Goal: Information Seeking & Learning: Learn about a topic

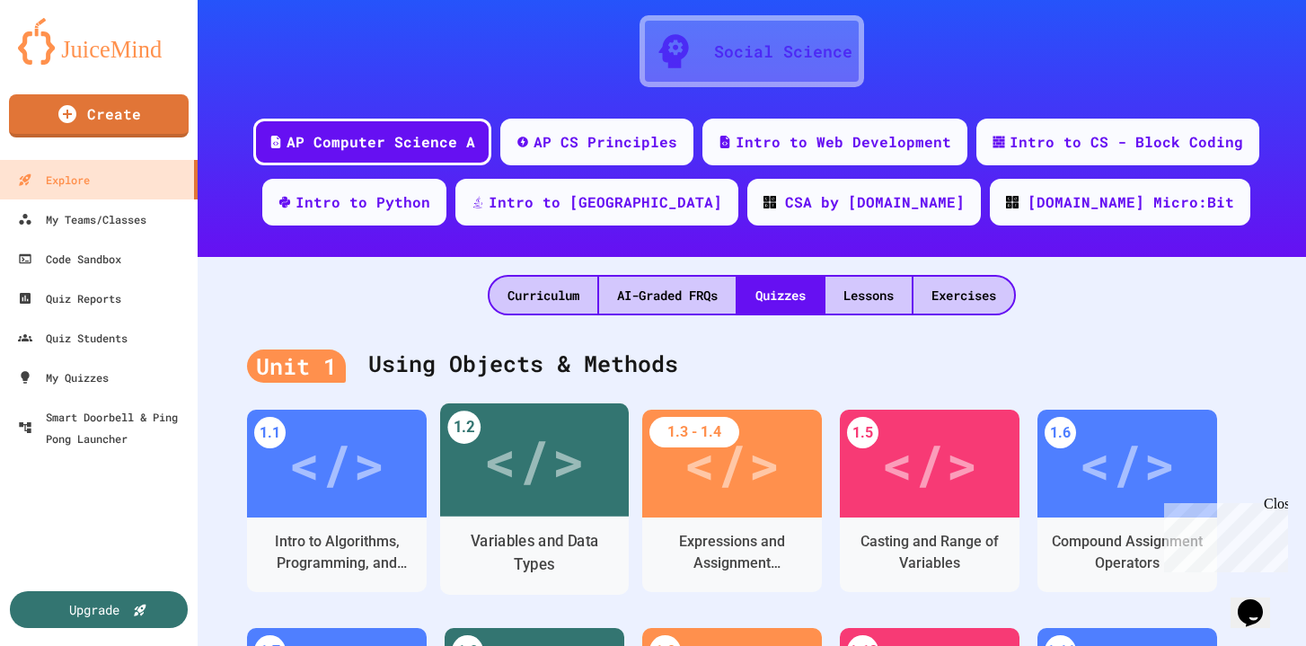
scroll to position [153, 0]
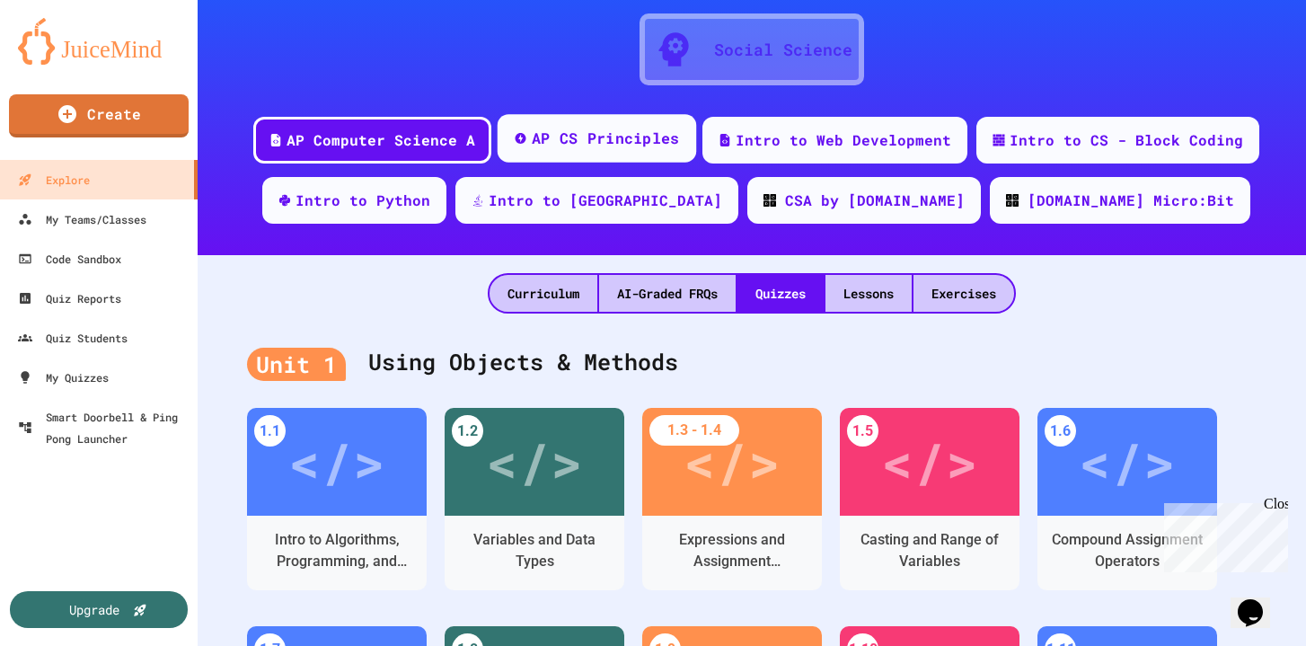
click at [647, 150] on div "AP CS Principles" at bounding box center [596, 138] width 198 height 48
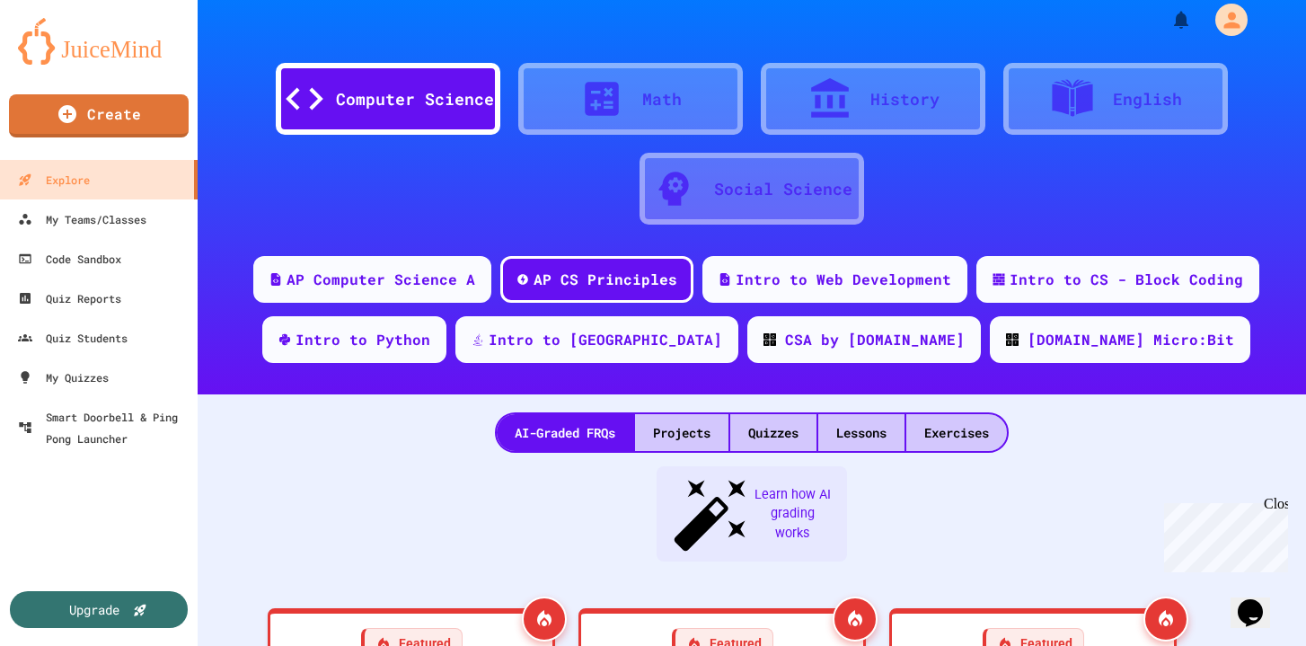
scroll to position [153, 0]
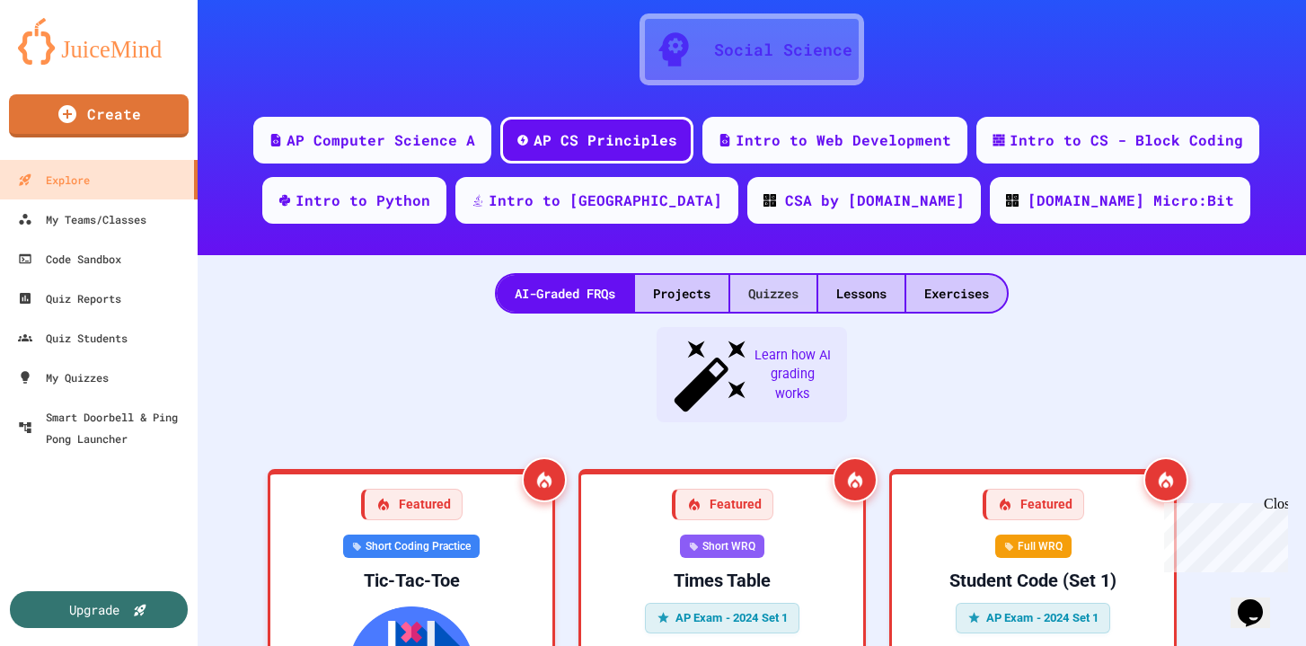
click at [783, 294] on div "Quizzes" at bounding box center [773, 293] width 86 height 37
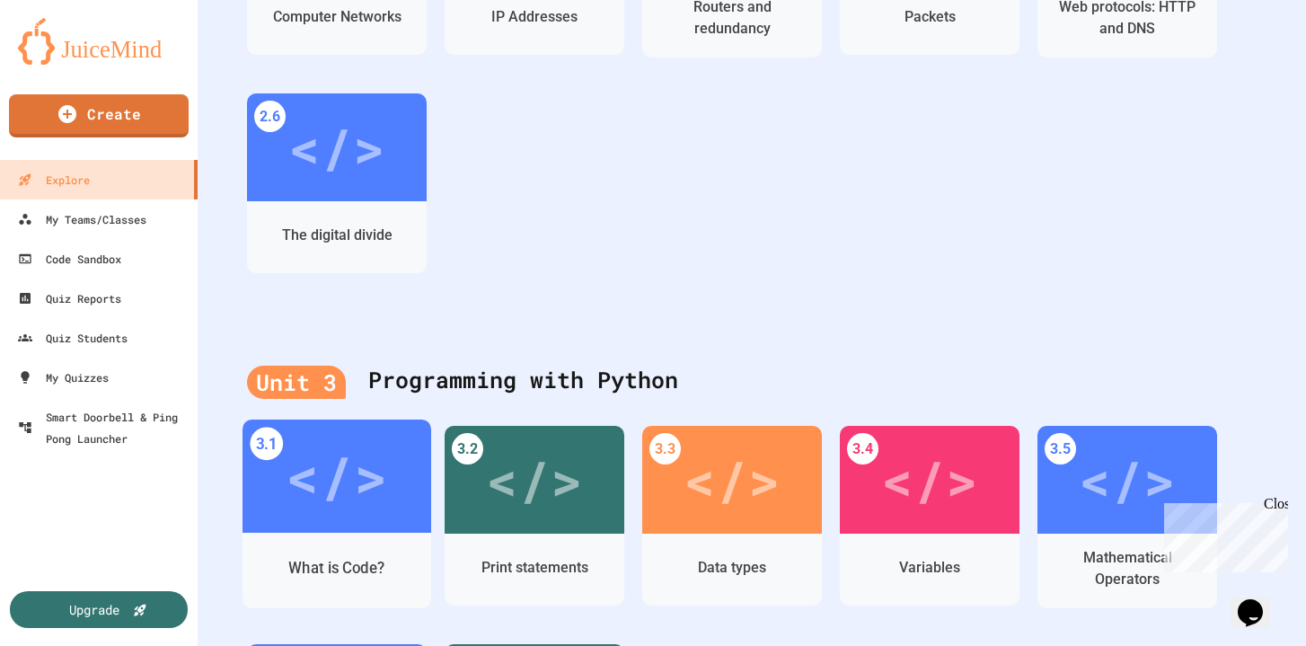
click at [360, 468] on div "</>" at bounding box center [336, 476] width 101 height 85
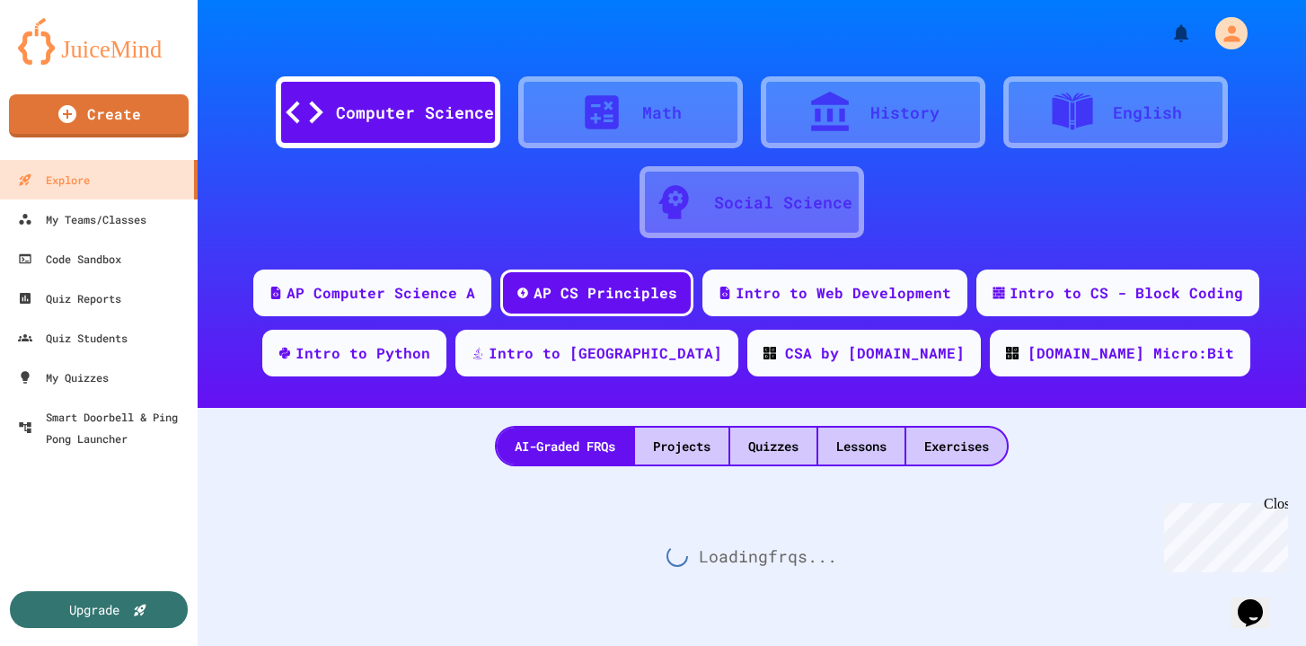
scroll to position [1017, 0]
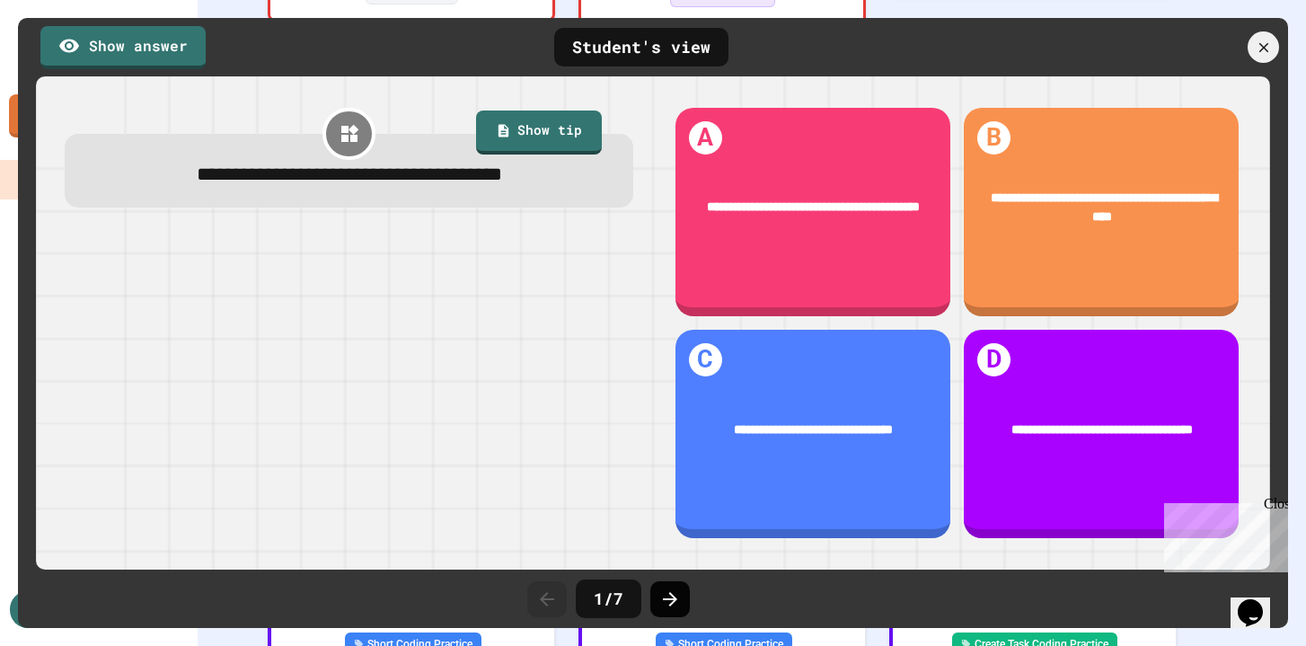
click at [681, 605] on div at bounding box center [670, 599] width 40 height 36
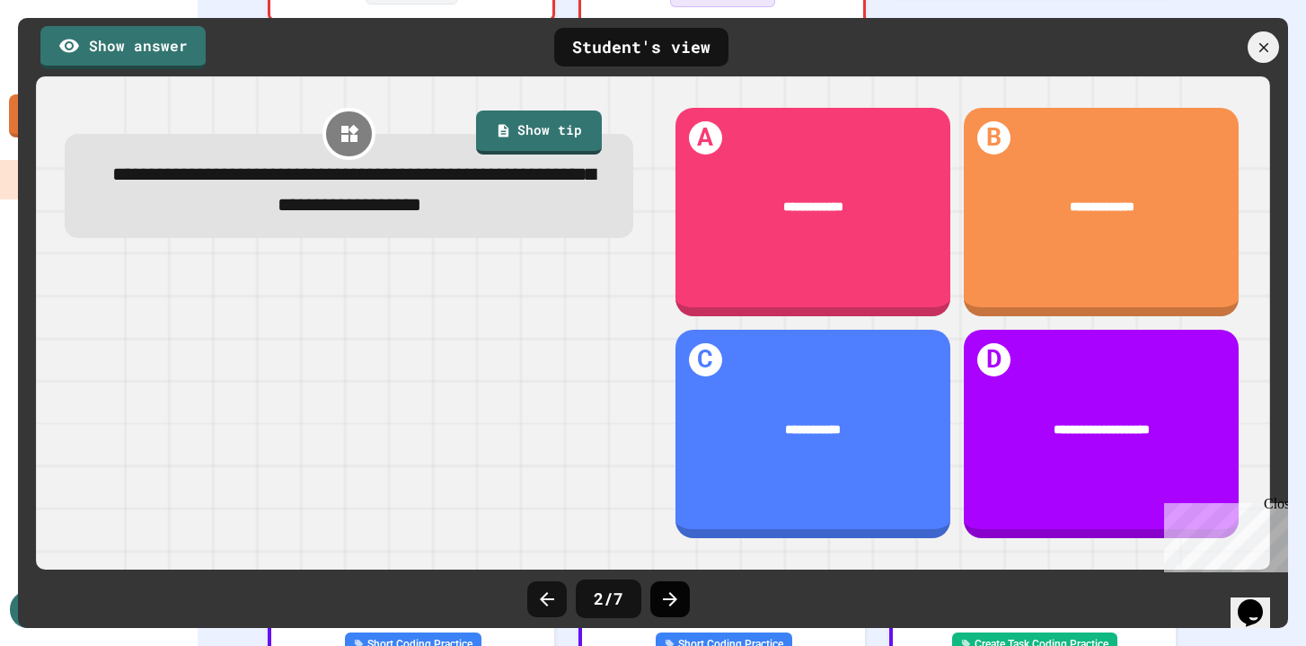
click at [664, 607] on icon at bounding box center [670, 599] width 22 height 22
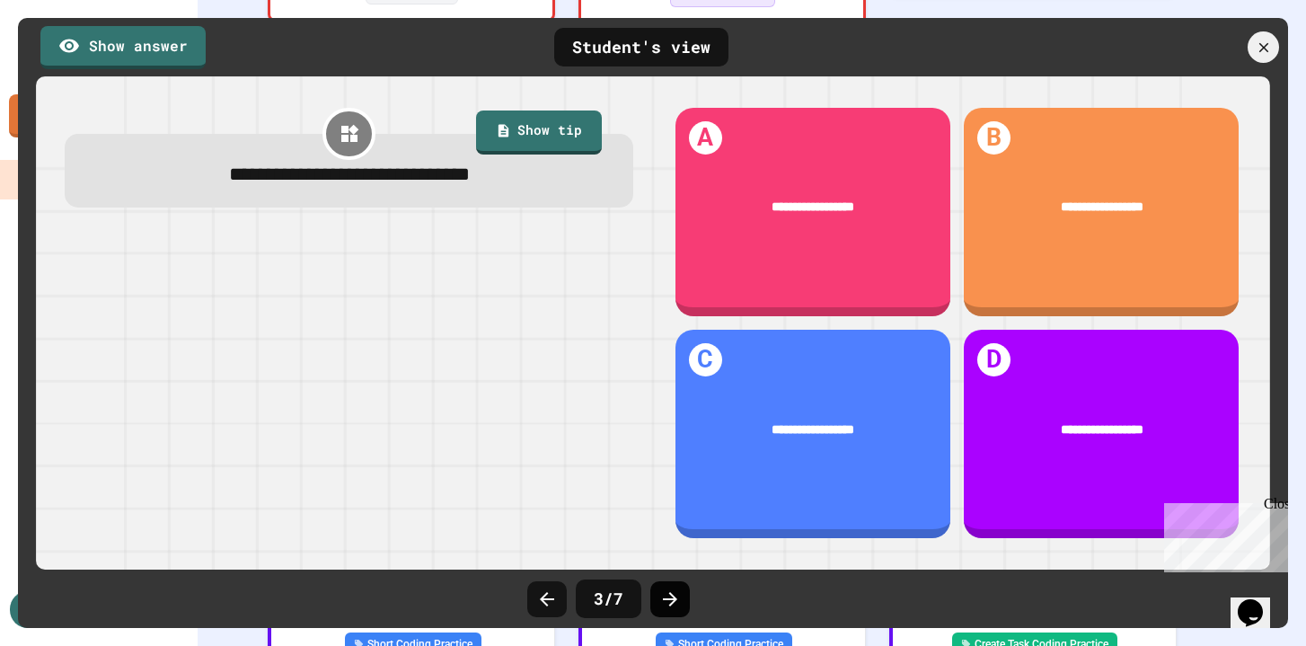
click at [669, 610] on div at bounding box center [670, 599] width 40 height 36
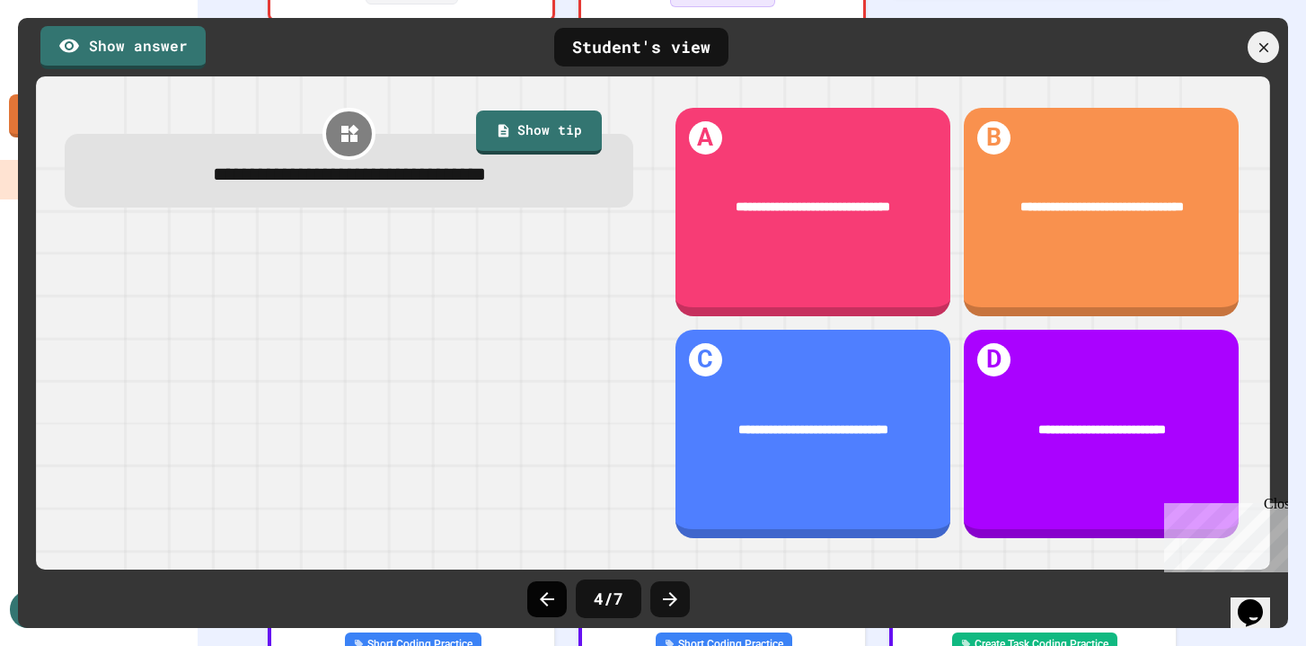
click at [556, 605] on icon at bounding box center [547, 599] width 22 height 22
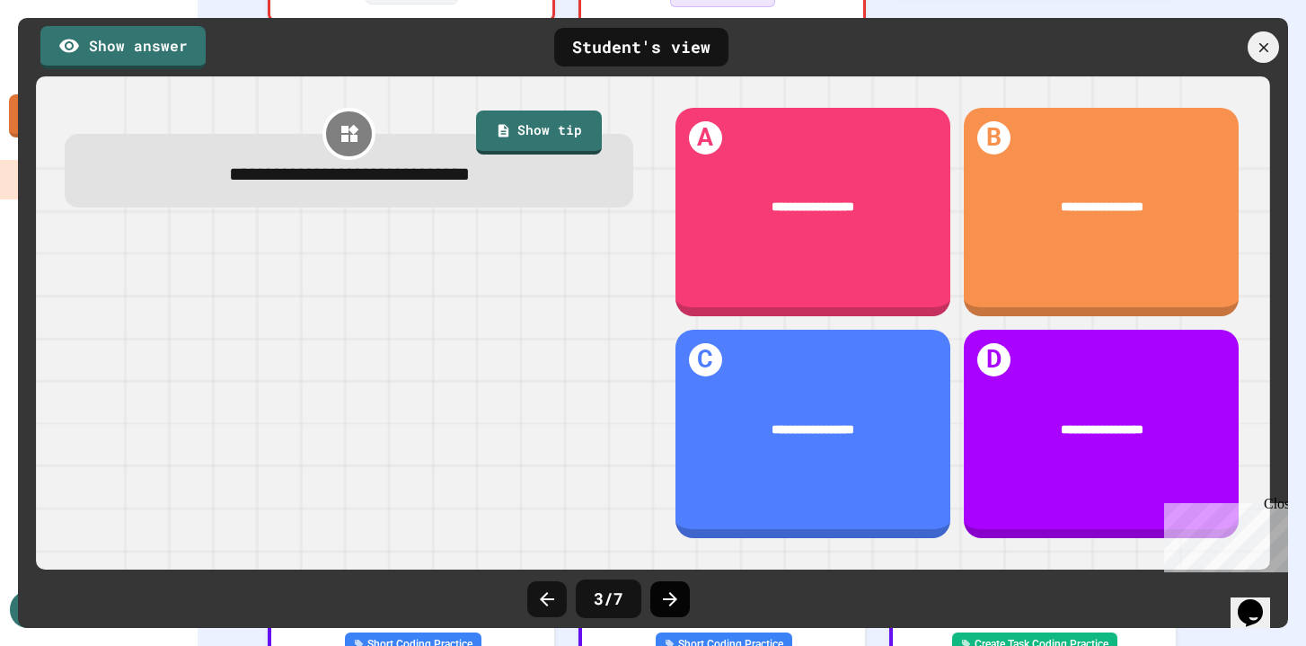
click at [667, 592] on icon at bounding box center [670, 599] width 22 height 22
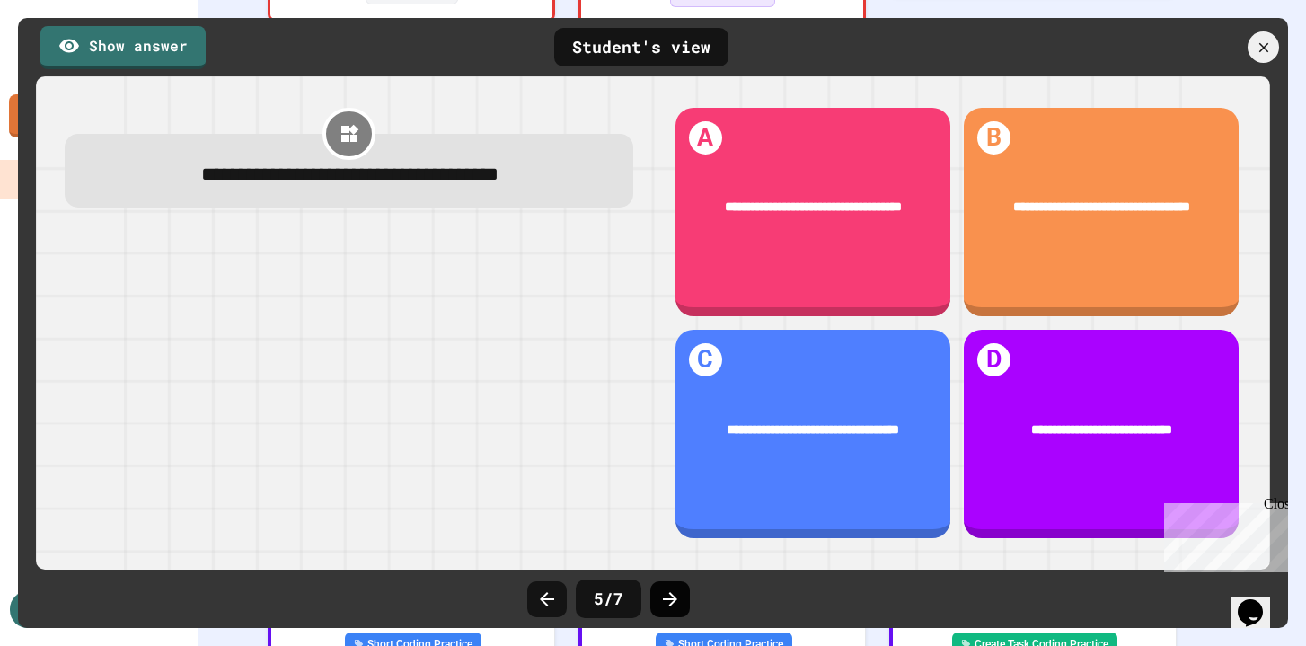
click at [671, 593] on icon at bounding box center [670, 599] width 22 height 22
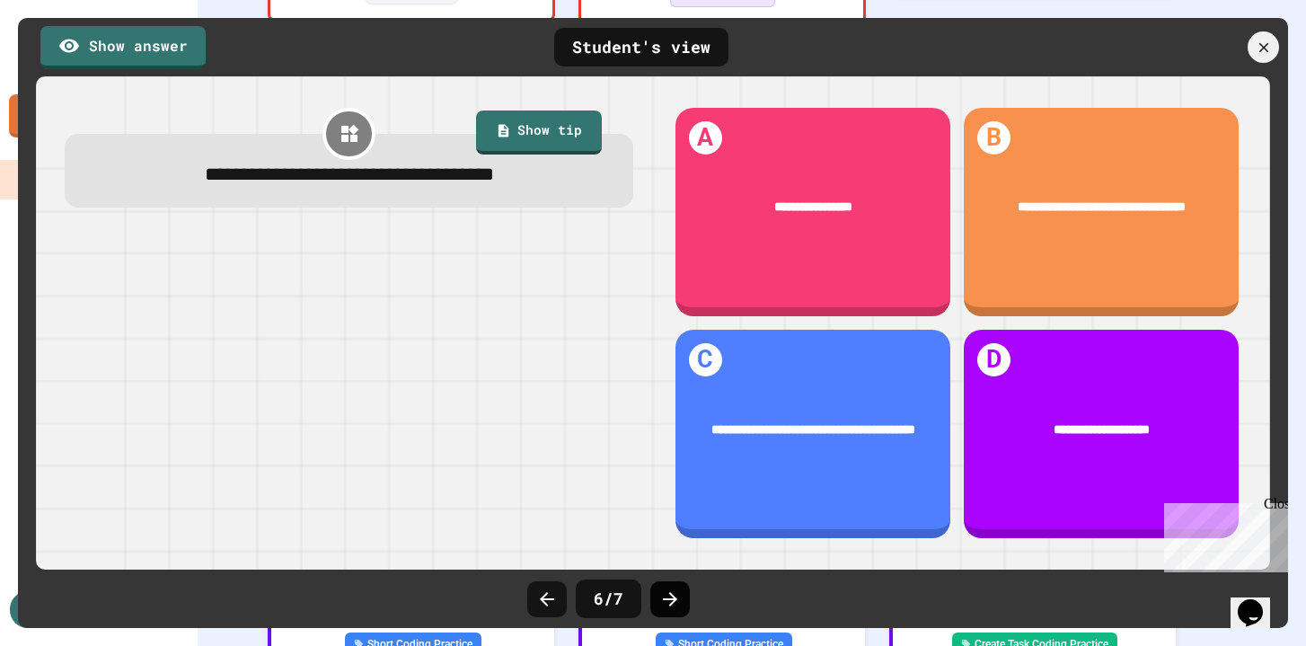
click at [671, 593] on icon at bounding box center [670, 599] width 22 height 22
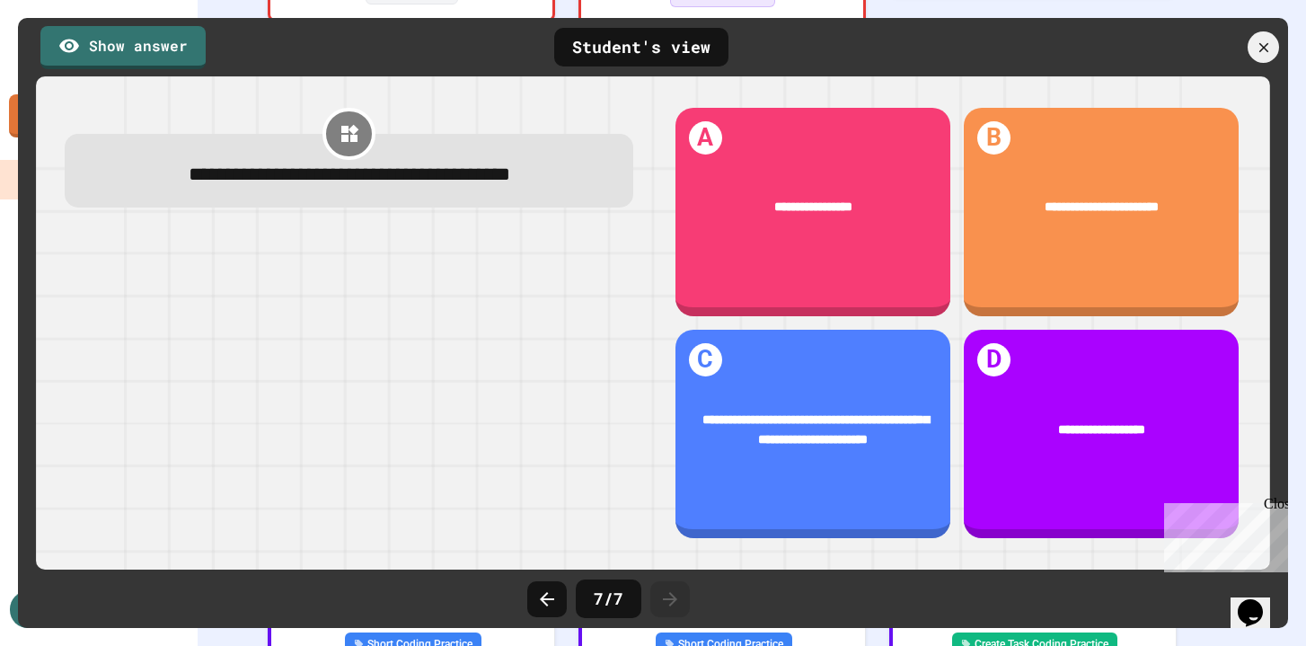
click at [671, 593] on icon at bounding box center [670, 599] width 22 height 22
click at [1266, 49] on icon at bounding box center [1263, 47] width 12 height 12
